Goal: Ask a question

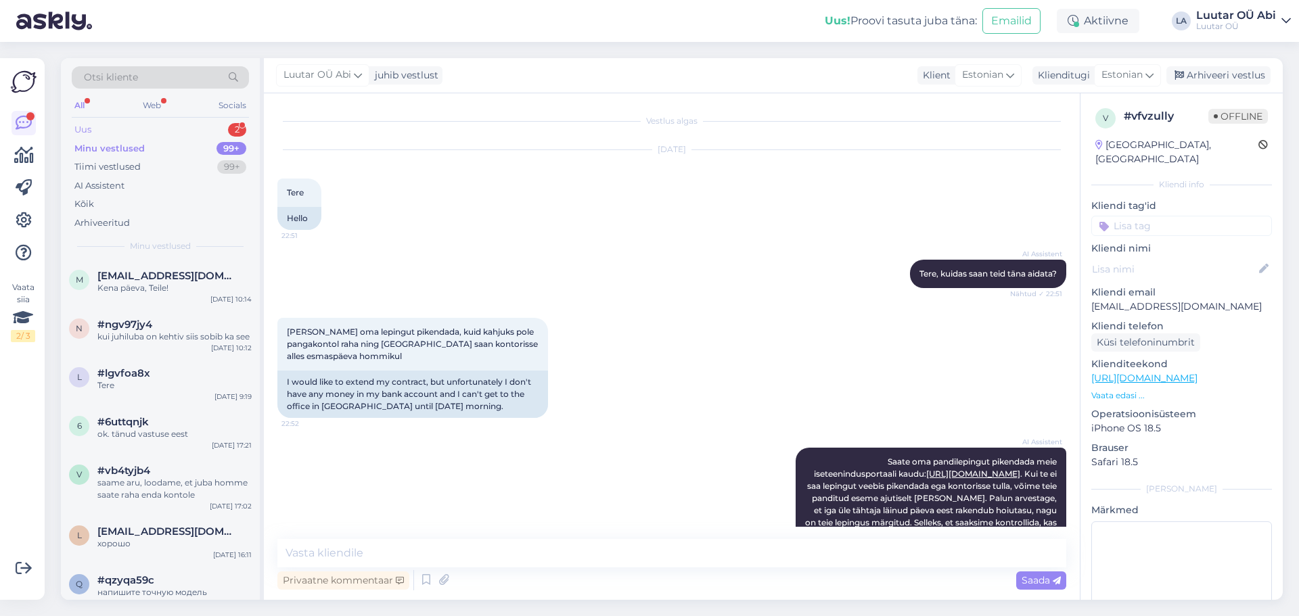
scroll to position [684, 0]
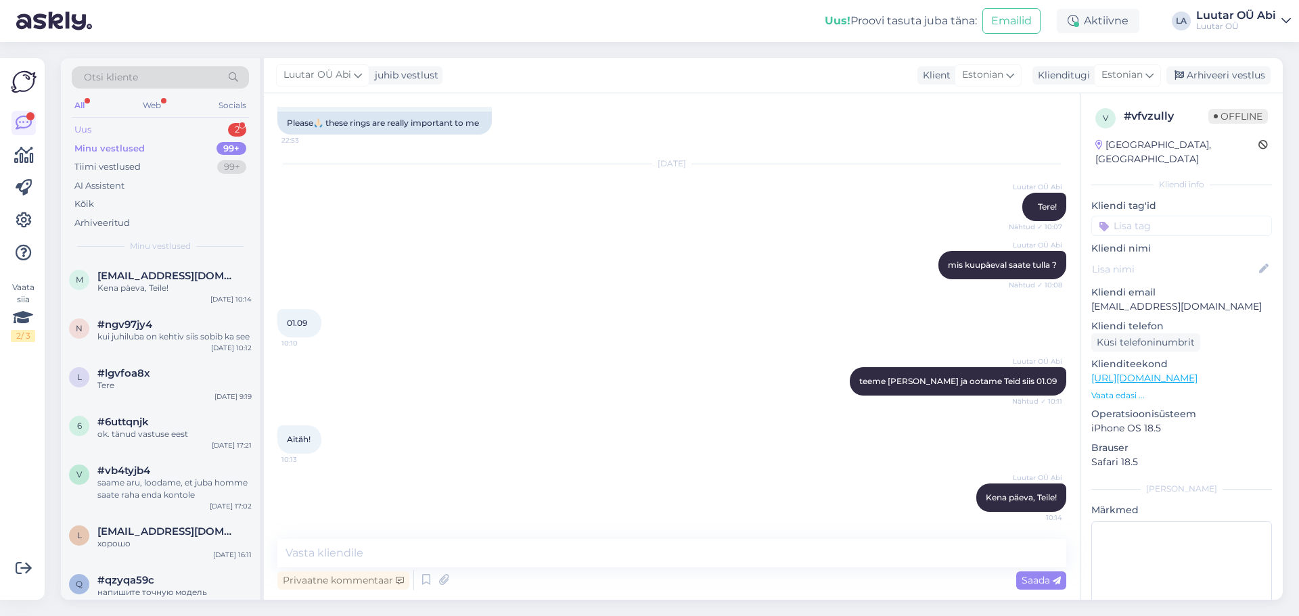
click at [152, 125] on div "Uus 2" at bounding box center [160, 129] width 177 height 19
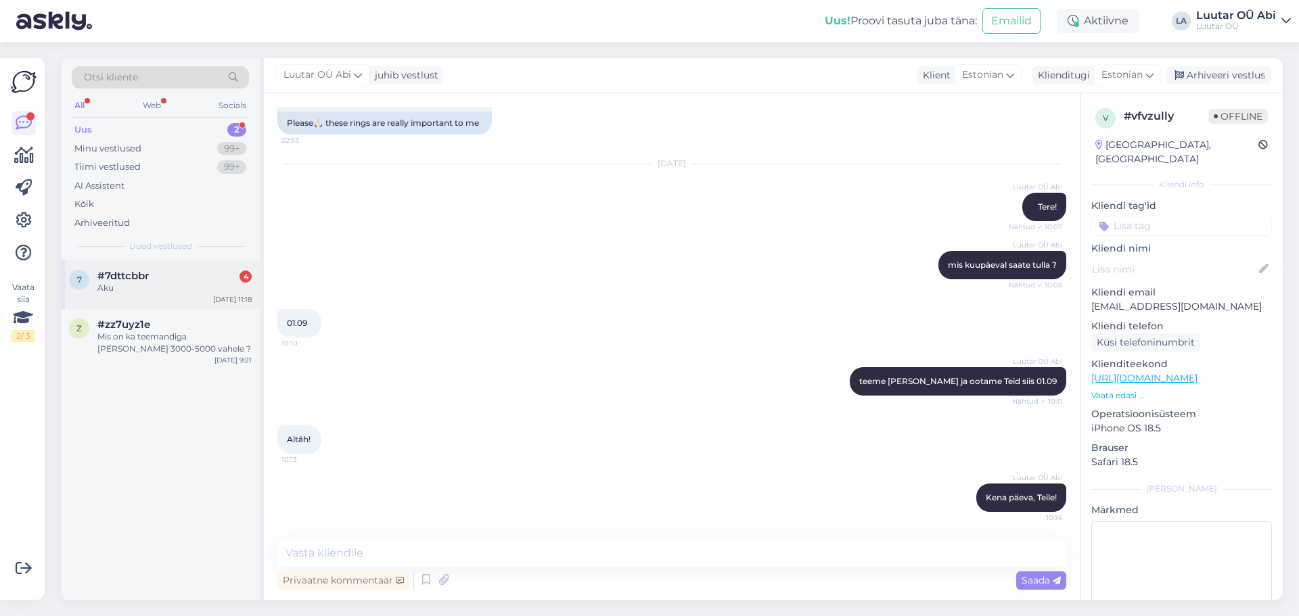
click at [191, 275] on div "#7dttcbbr 4" at bounding box center [174, 276] width 154 height 12
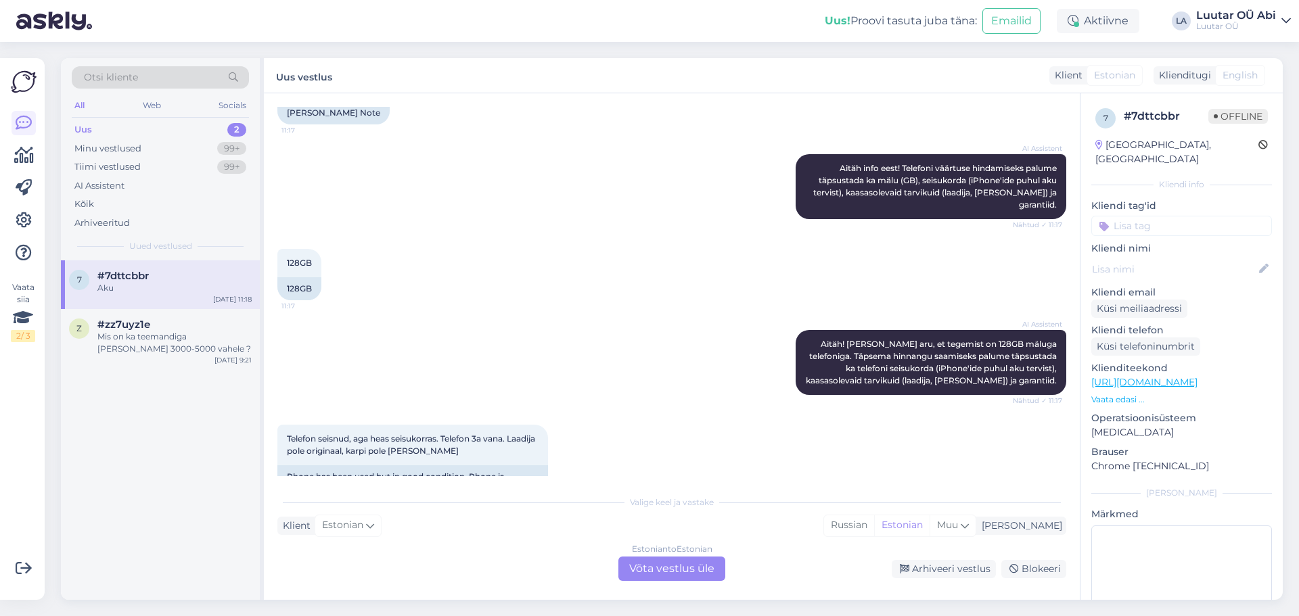
scroll to position [679, 0]
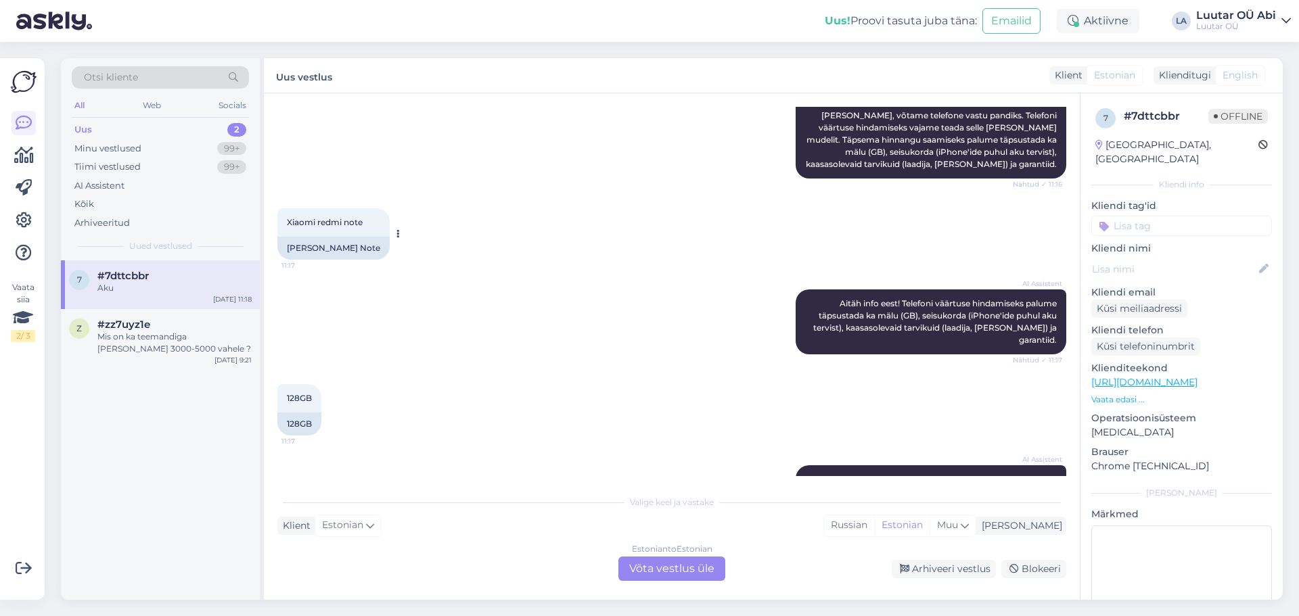
drag, startPoint x: 283, startPoint y: 221, endPoint x: 369, endPoint y: 220, distance: 85.2
click at [369, 220] on div "Xiaomi redmi note 11:17" at bounding box center [333, 222] width 112 height 28
copy span "Xiaomi redmi note"
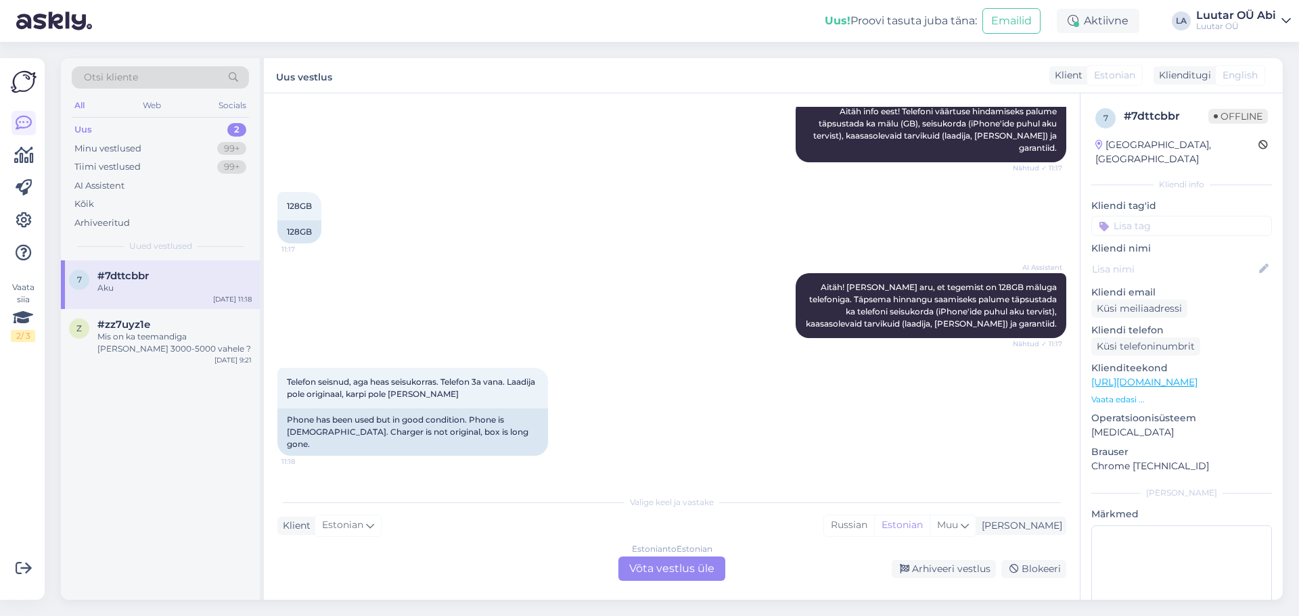
scroll to position [950, 0]
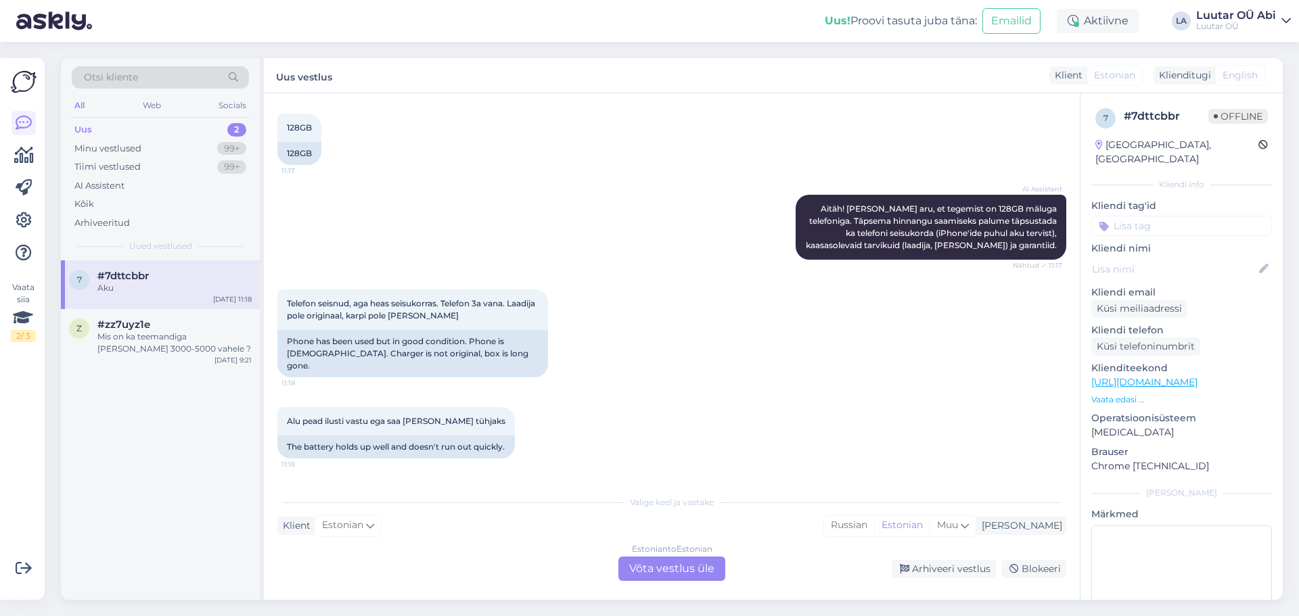
drag, startPoint x: 690, startPoint y: 564, endPoint x: 685, endPoint y: 559, distance: 7.2
click at [689, 564] on div "Estonian to Estonian Võta vestlus üle" at bounding box center [671, 569] width 107 height 24
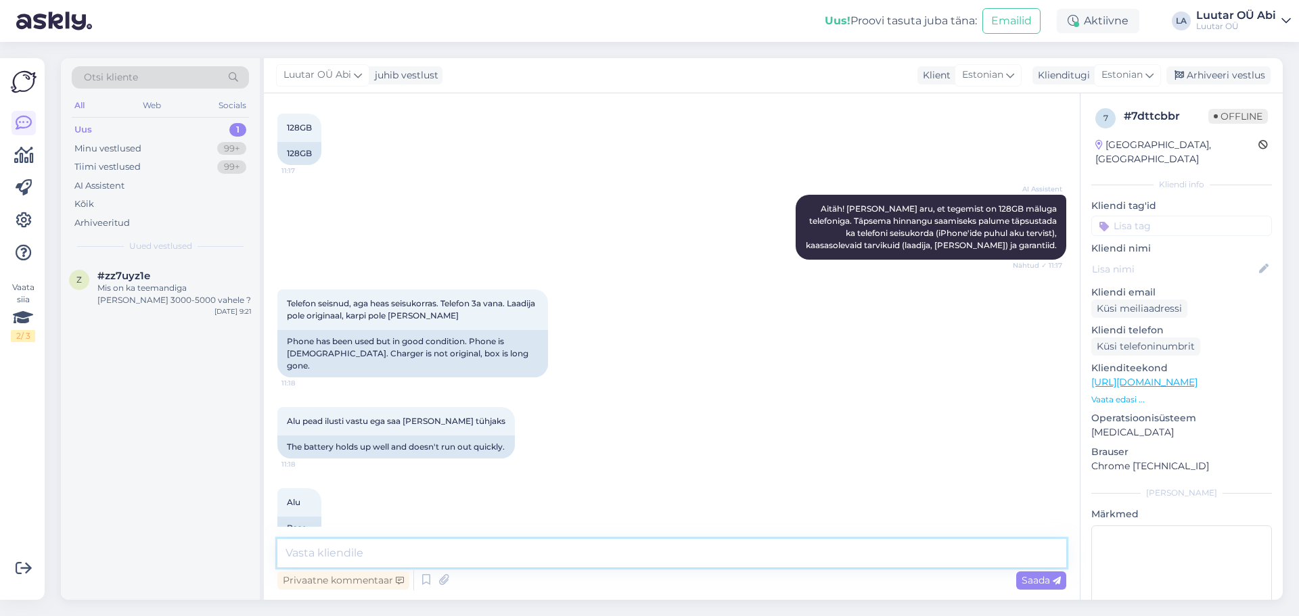
click at [660, 551] on textarea at bounding box center [671, 553] width 789 height 28
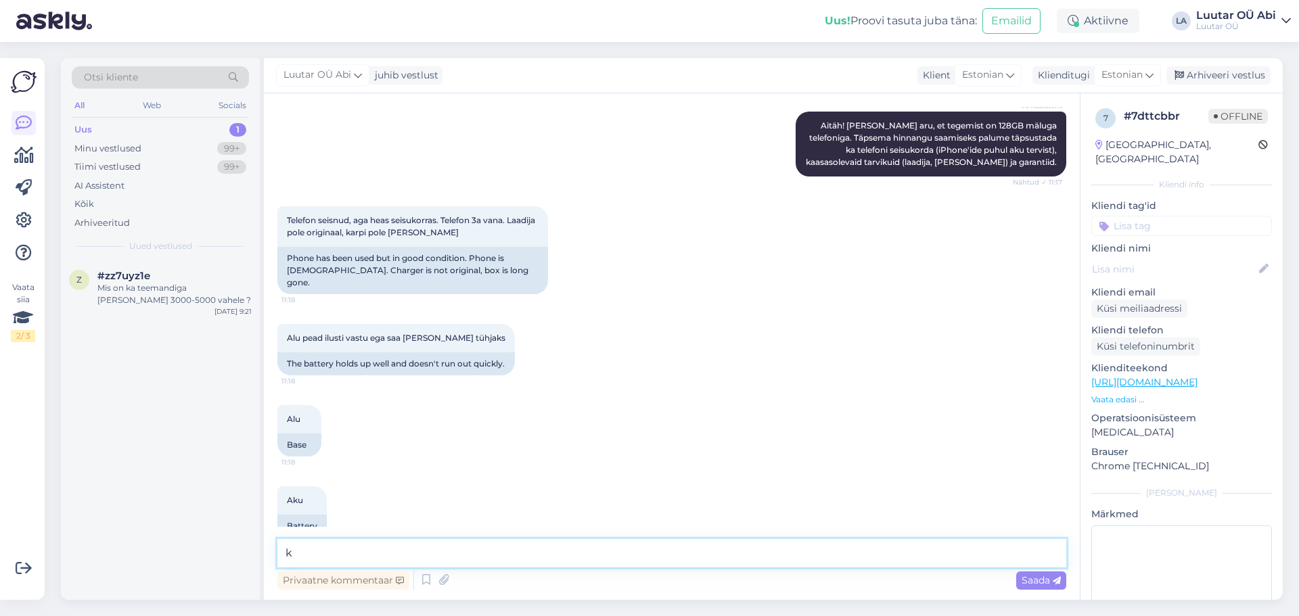
scroll to position [1034, 0]
type textarea "kirjutage palun täpne mudel"
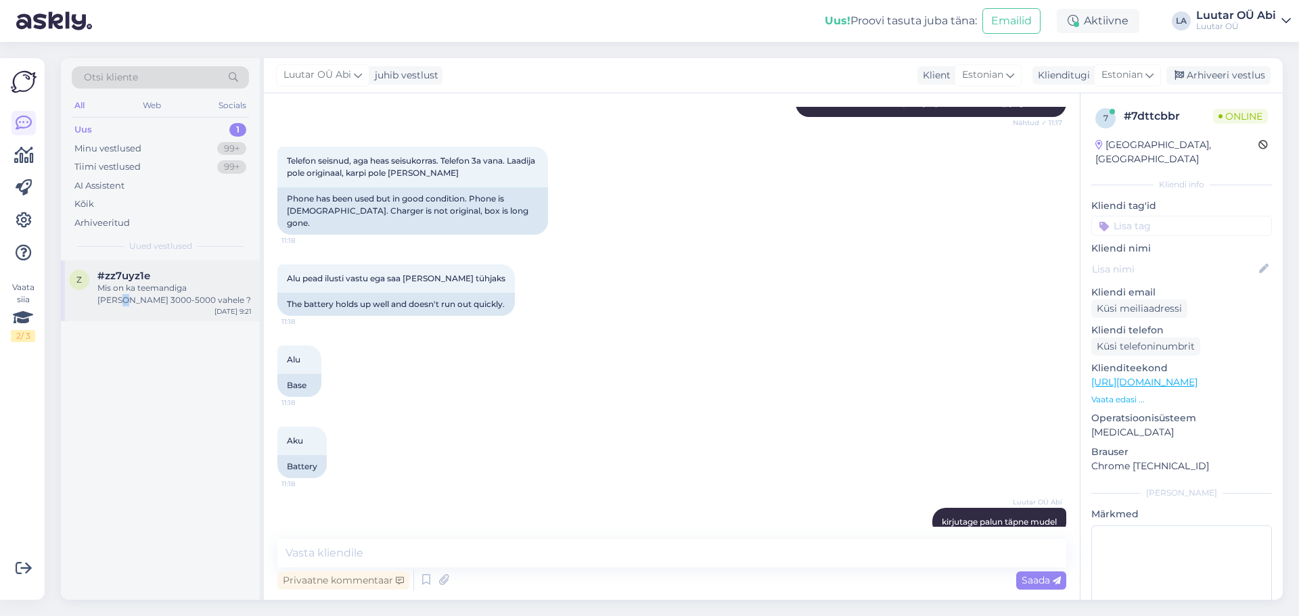
click at [214, 286] on div "Mis on ka teemandiga [PERSON_NAME] 3000-5000 vahele ?" at bounding box center [174, 294] width 154 height 24
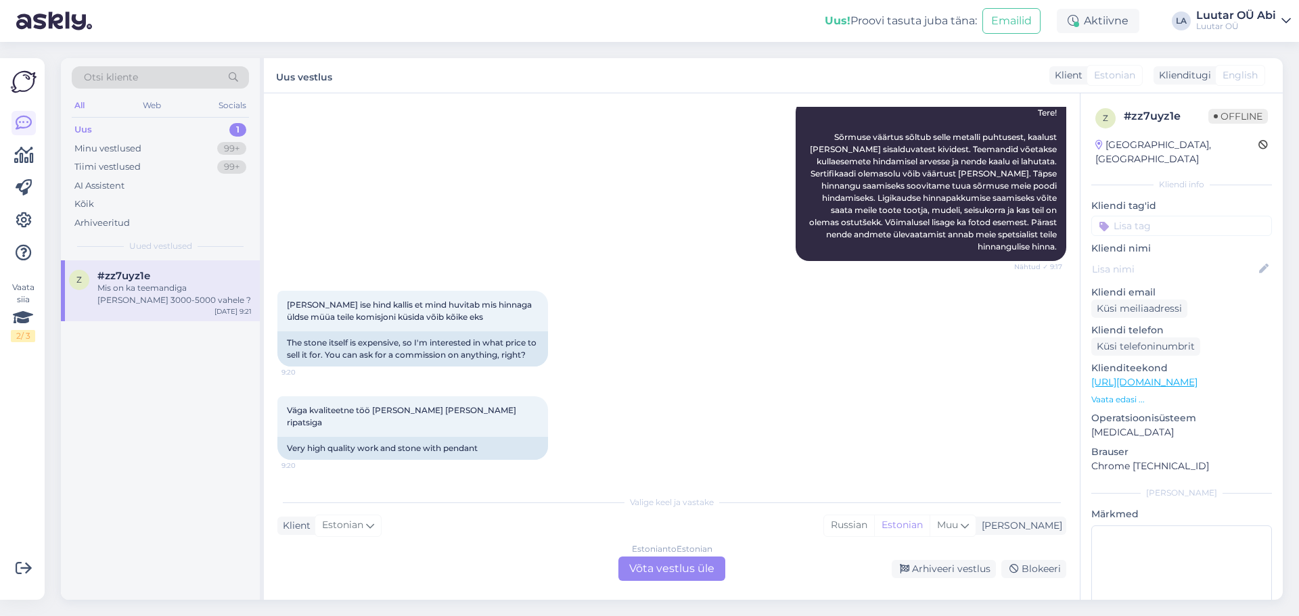
click at [720, 304] on div "[PERSON_NAME] ise hind kallis et mind huvitab mis hinnaga üldse müüa teile komi…" at bounding box center [671, 329] width 789 height 106
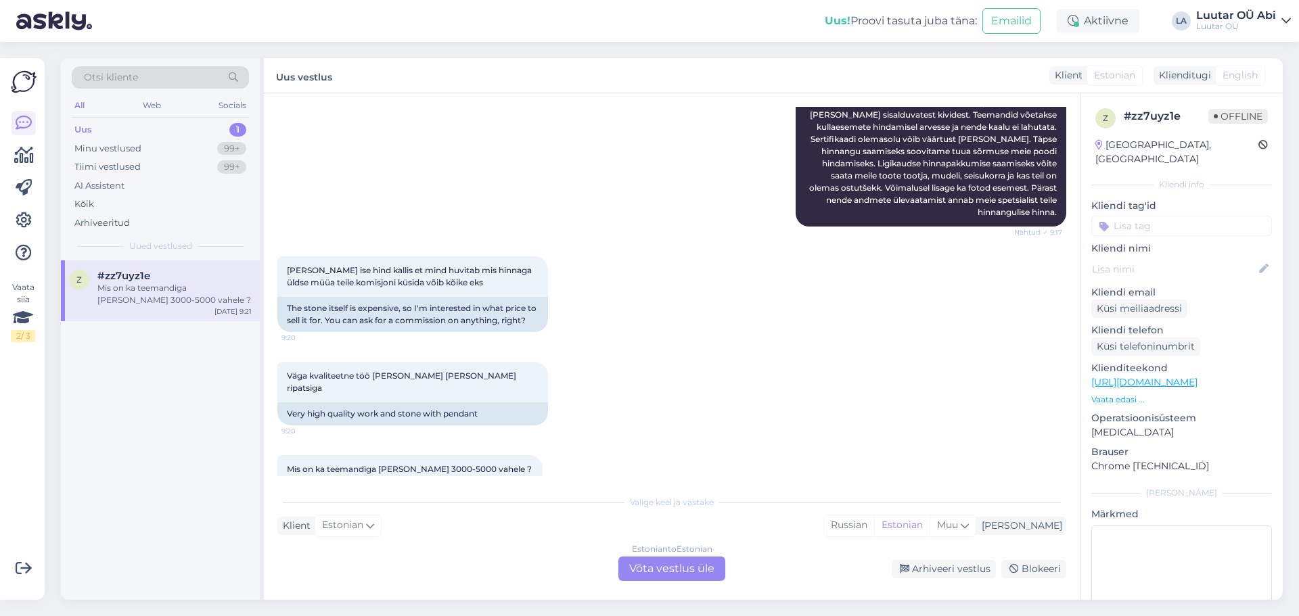
scroll to position [277, 0]
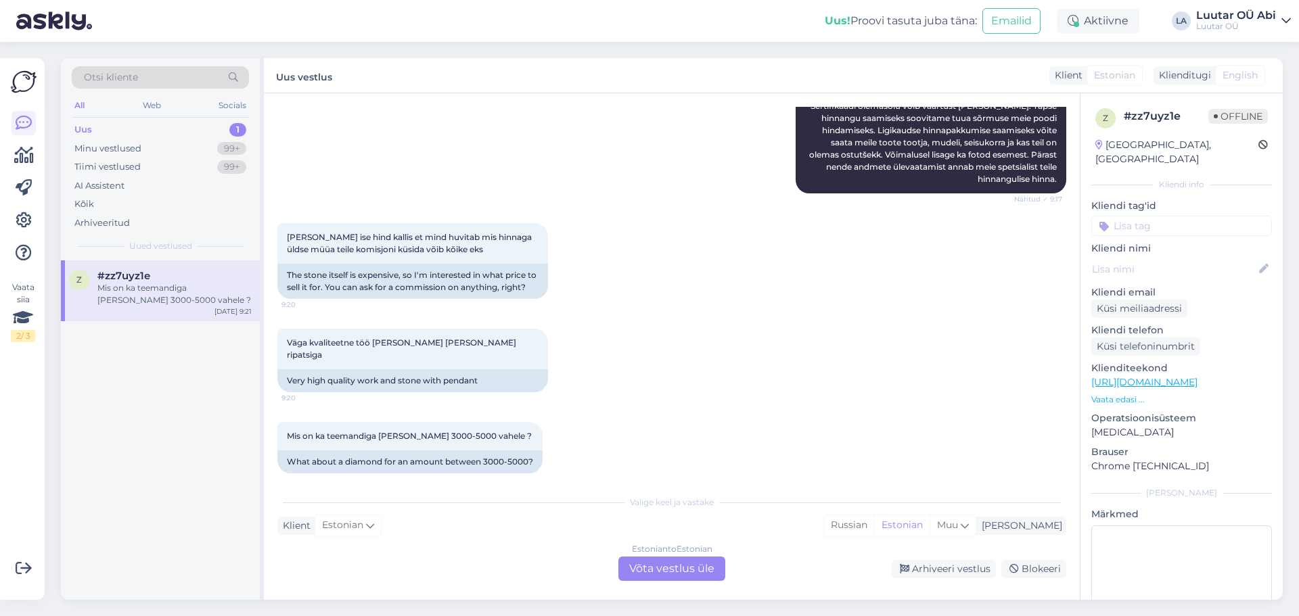
click at [691, 566] on div "Estonian to Estonian Võta vestlus üle" at bounding box center [671, 569] width 107 height 24
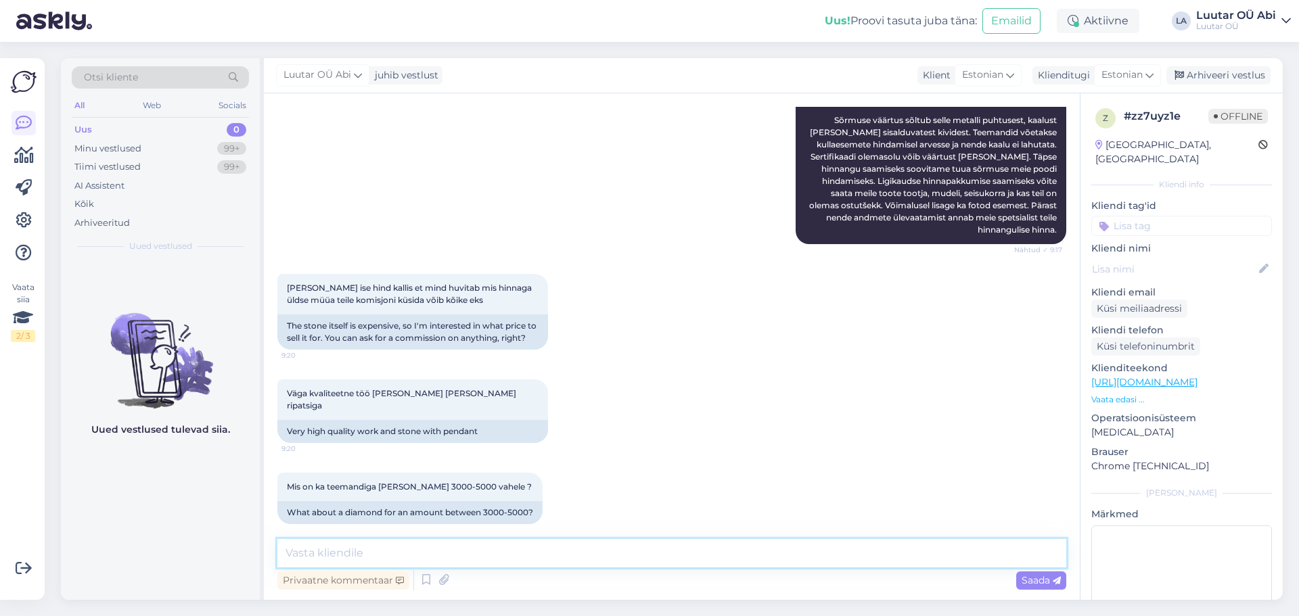
click at [690, 566] on textarea at bounding box center [671, 553] width 789 height 28
type textarea "saatke palun pilt sõrmusest ja sertifikaadist"
